Goal: Task Accomplishment & Management: Use online tool/utility

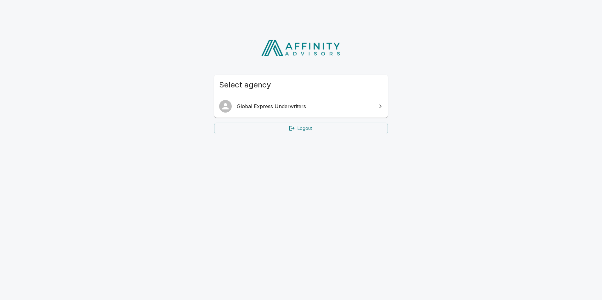
click at [275, 105] on span "Global Express Underwriters" at bounding box center [305, 107] width 136 height 8
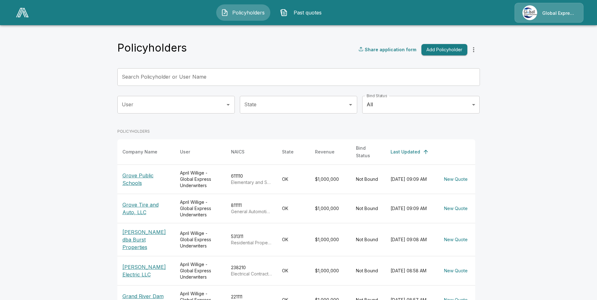
click at [145, 78] on input "Search Policyholder or User Name" at bounding box center [295, 77] width 356 height 18
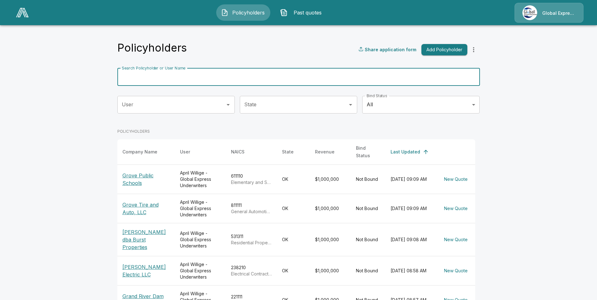
paste input "**********"
type input "**********"
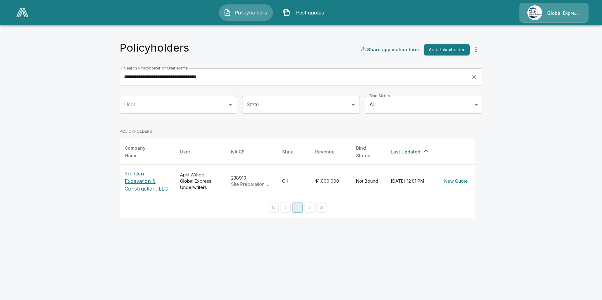
click at [140, 183] on p "3rd Gen Excavation & Construction, LLC" at bounding box center [147, 181] width 45 height 23
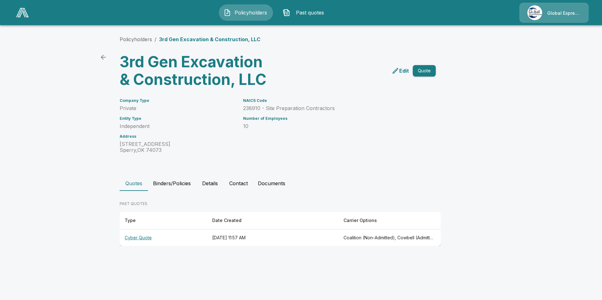
click at [133, 241] on th "Cyber Quote" at bounding box center [164, 238] width 88 height 17
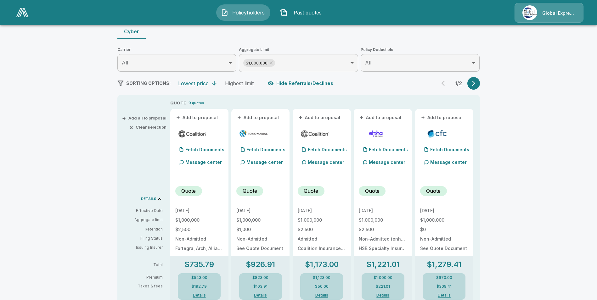
scroll to position [94, 0]
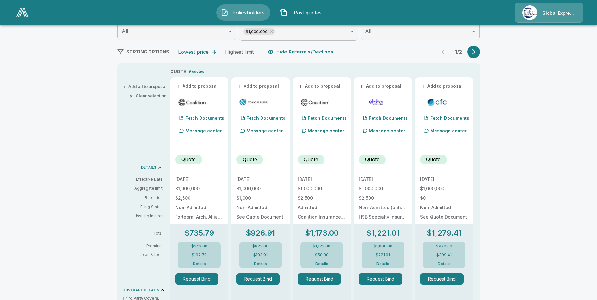
click at [191, 87] on button "+ Add to proposal" at bounding box center [197, 86] width 44 height 7
click at [256, 84] on button "+ Add to proposal" at bounding box center [258, 86] width 44 height 7
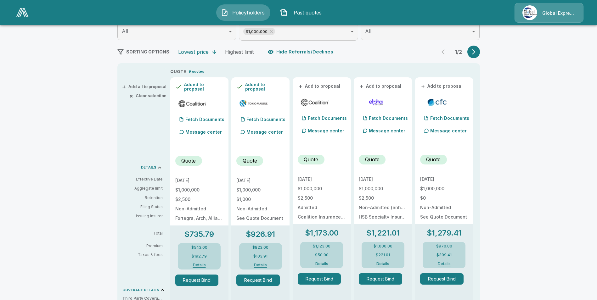
click at [309, 87] on button "+ Add to proposal" at bounding box center [320, 86] width 44 height 7
click at [391, 88] on button "+ Add to proposal" at bounding box center [381, 86] width 44 height 7
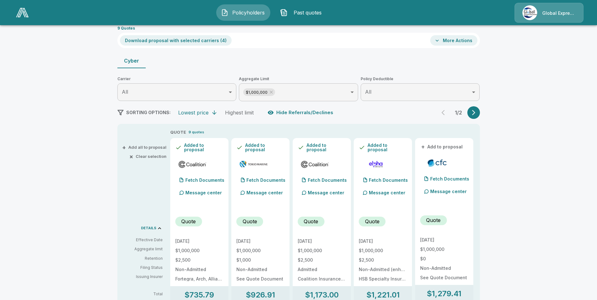
scroll to position [0, 0]
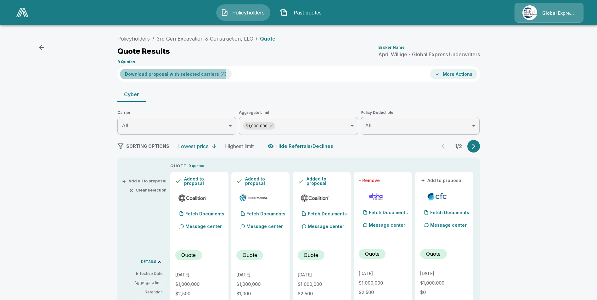
click at [160, 74] on button "Download proposal with selected carriers ( 4 )" at bounding box center [176, 74] width 112 height 10
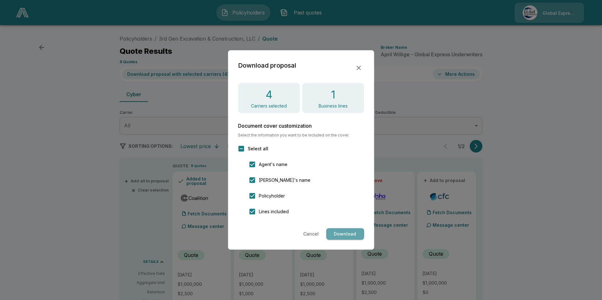
click at [344, 231] on button "Download" at bounding box center [345, 235] width 38 height 12
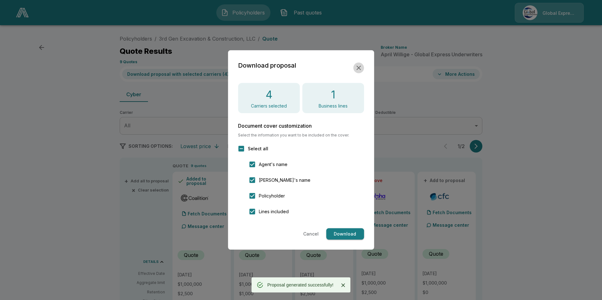
click at [359, 65] on icon "button" at bounding box center [359, 68] width 8 height 8
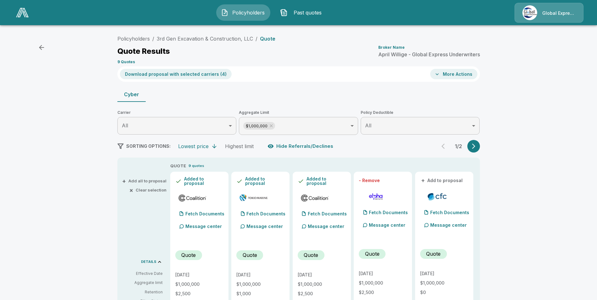
click at [440, 72] on icon "button" at bounding box center [437, 74] width 6 height 6
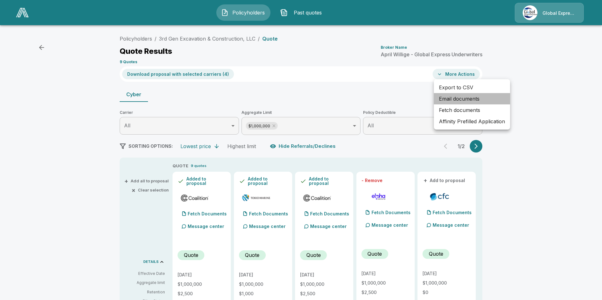
click at [451, 99] on li "Email documents" at bounding box center [472, 98] width 76 height 11
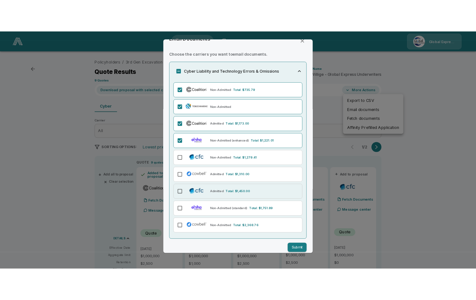
scroll to position [20, 0]
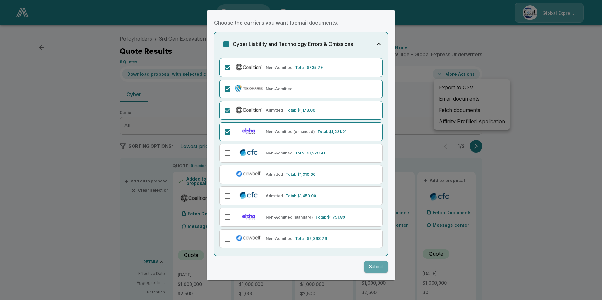
click at [368, 266] on button "Submit" at bounding box center [376, 267] width 24 height 12
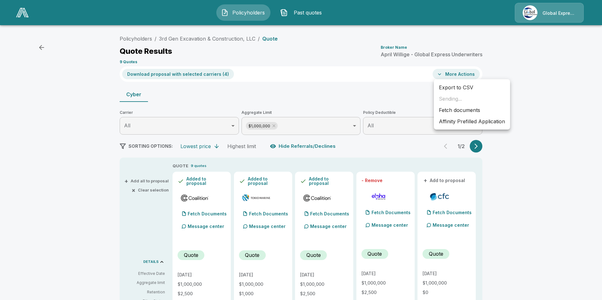
click at [455, 122] on li "Affinity Prefilled Application" at bounding box center [472, 121] width 76 height 11
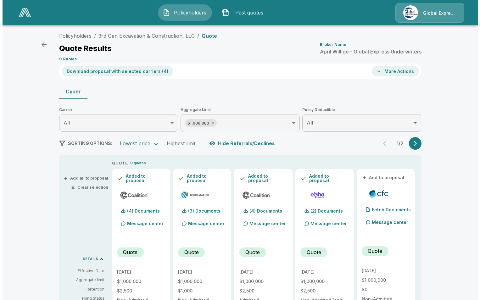
scroll to position [0, 0]
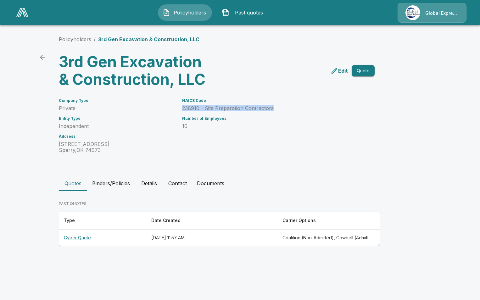
drag, startPoint x: 183, startPoint y: 109, endPoint x: 275, endPoint y: 109, distance: 91.3
click at [275, 109] on p "238910 - Site Preparation Contractors" at bounding box center [271, 108] width 178 height 6
drag, startPoint x: 275, startPoint y: 109, endPoint x: 264, endPoint y: 107, distance: 10.9
copy p "238910 - Site Preparation Contractors"
